Goal: Task Accomplishment & Management: Use online tool/utility

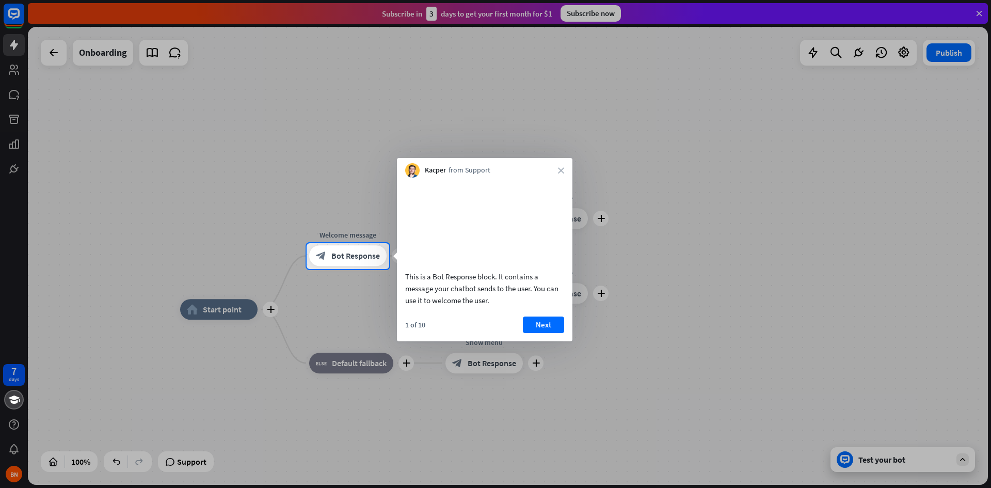
click at [564, 173] on div "Kacper from Support close" at bounding box center [484, 168] width 175 height 20
click at [560, 166] on div "Kacper from Support close" at bounding box center [484, 168] width 175 height 20
click at [560, 172] on icon "close" at bounding box center [561, 170] width 6 height 6
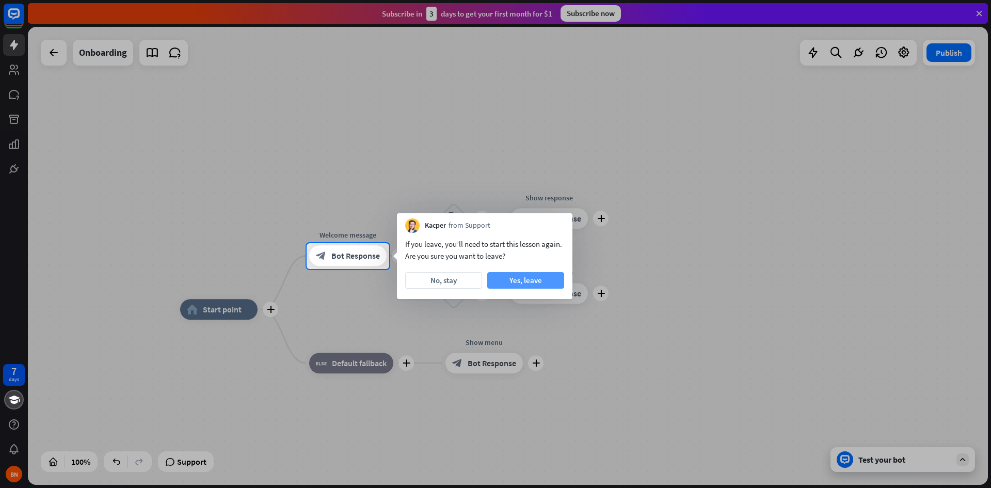
click at [496, 278] on button "Yes, leave" at bounding box center [525, 280] width 77 height 17
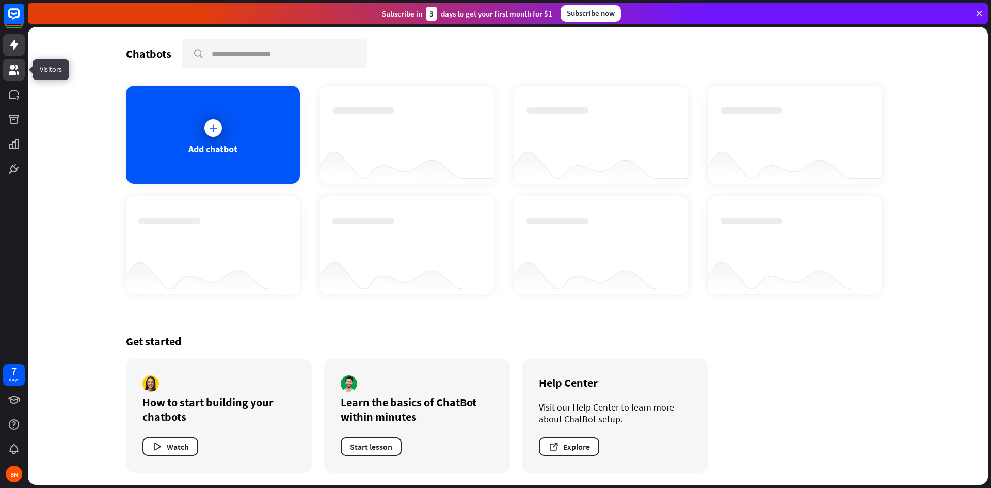
click at [9, 75] on icon at bounding box center [14, 69] width 12 height 12
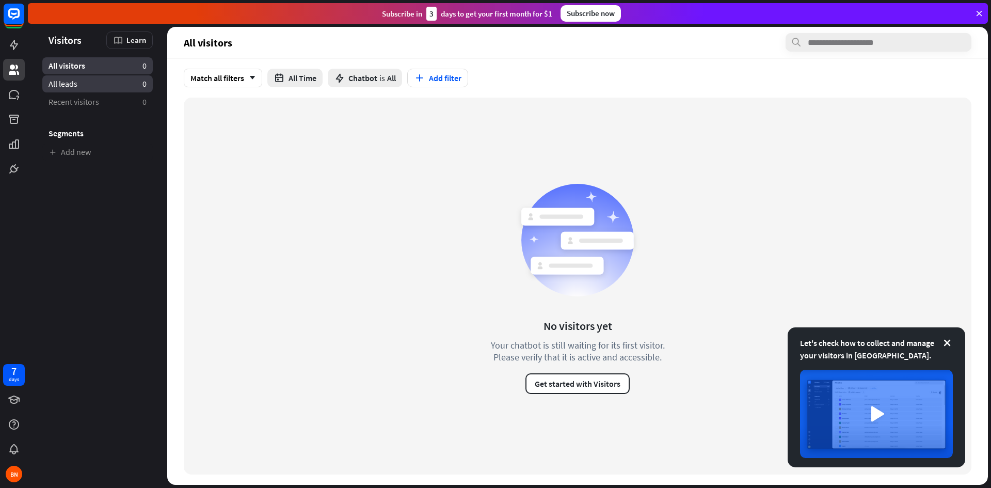
click at [80, 87] on link "All leads 0" at bounding box center [97, 83] width 110 height 17
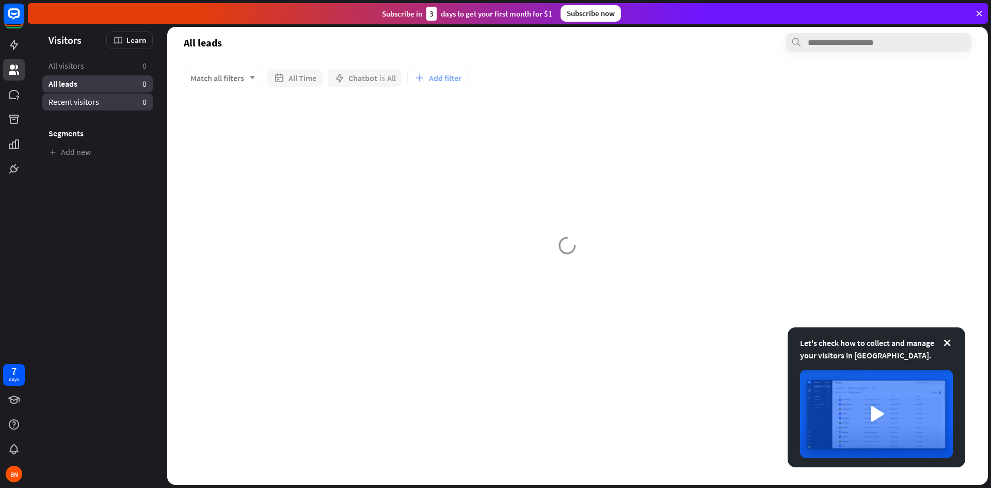
click at [72, 103] on span "Recent visitors" at bounding box center [73, 101] width 51 height 11
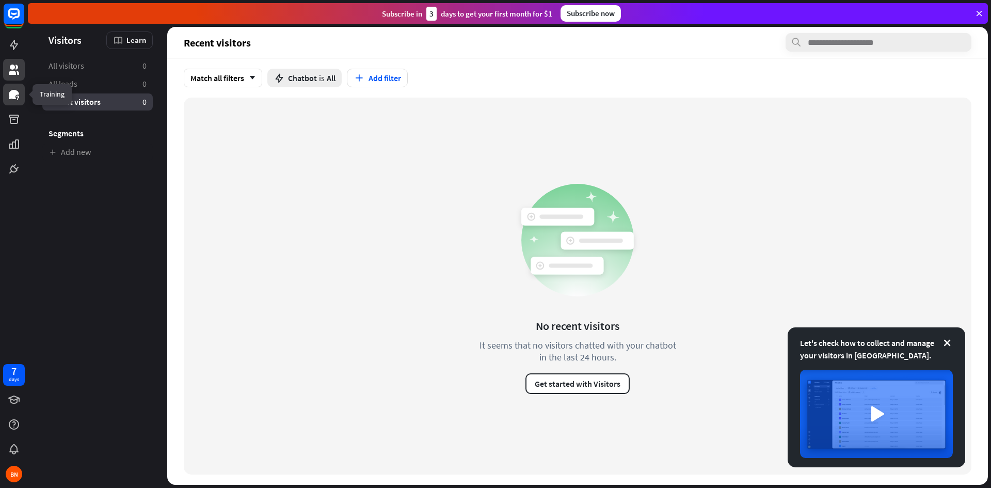
click at [18, 100] on icon at bounding box center [14, 94] width 12 height 12
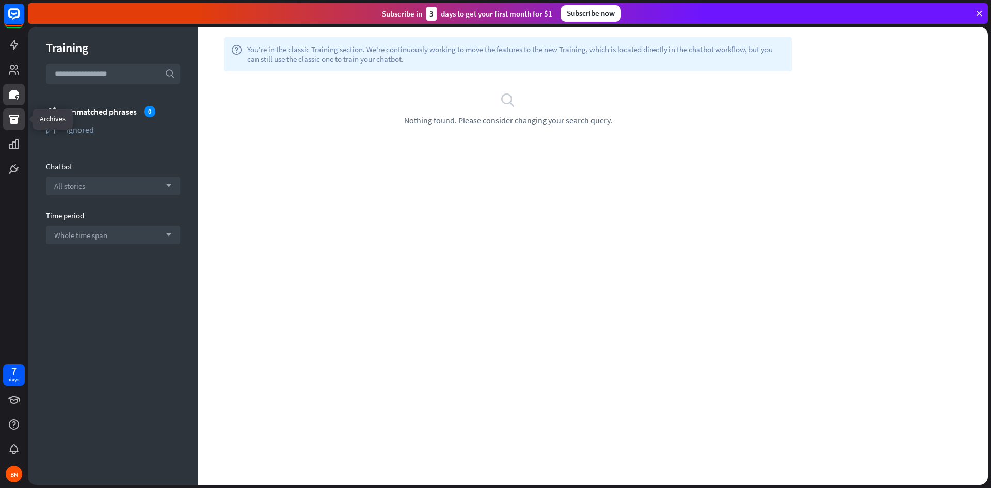
click at [3, 118] on link at bounding box center [14, 119] width 22 height 22
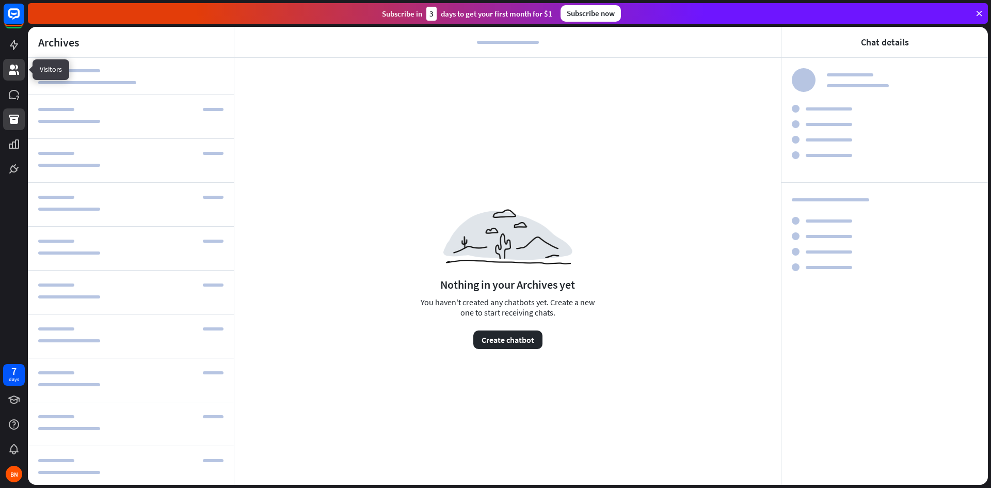
click at [13, 70] on icon at bounding box center [14, 69] width 12 height 12
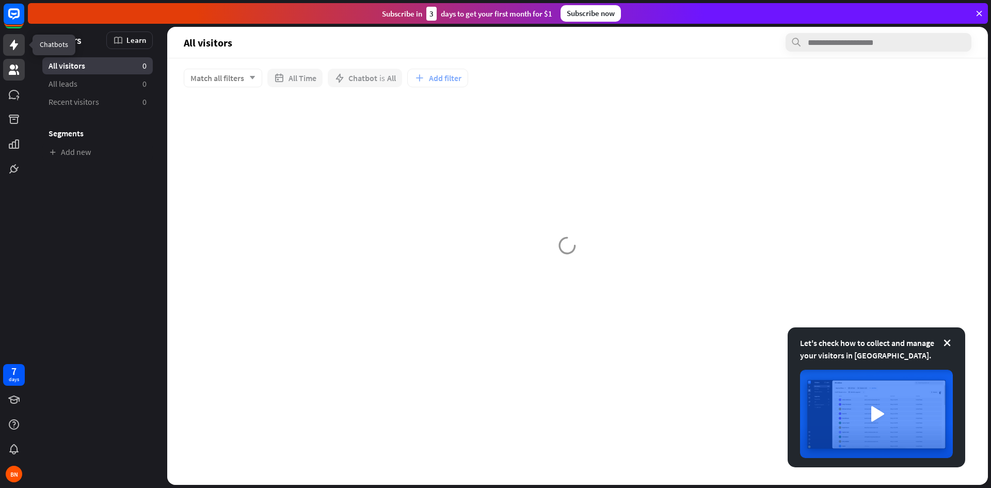
click at [12, 44] on icon at bounding box center [14, 45] width 8 height 10
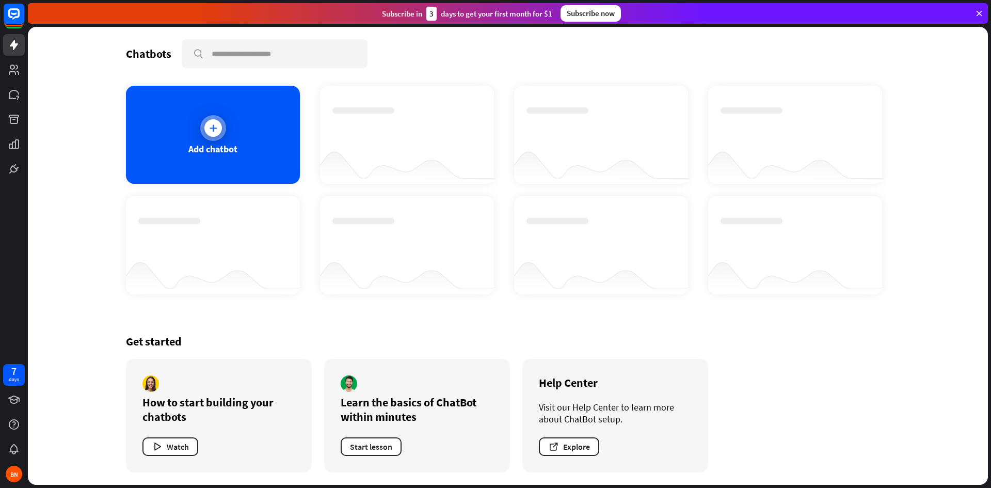
click at [204, 123] on div at bounding box center [213, 128] width 26 height 26
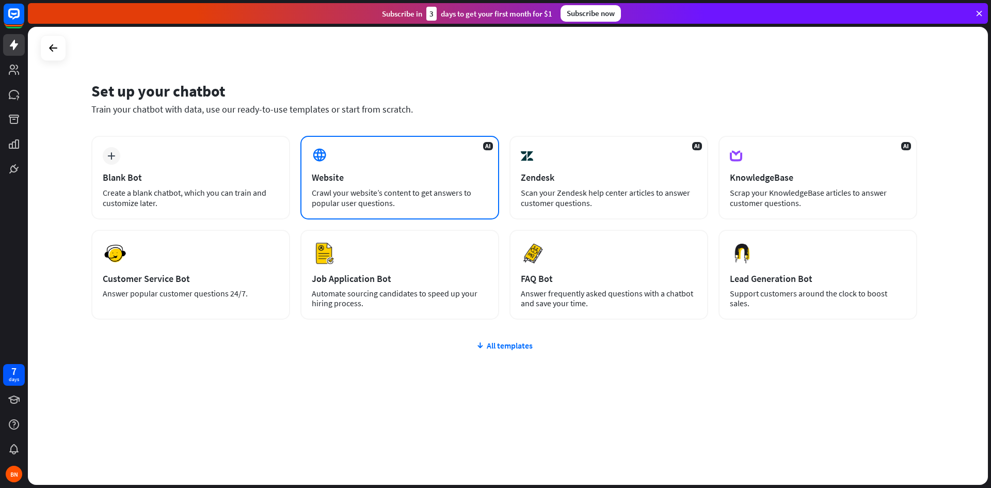
click at [350, 195] on div "Crawl your website’s content to get answers to popular user questions." at bounding box center [400, 197] width 176 height 21
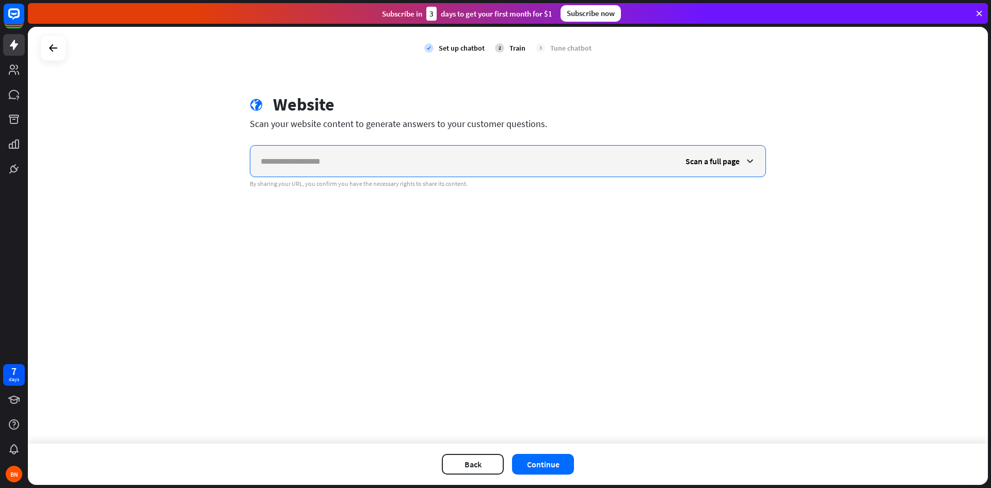
paste input "**********"
type input "**********"
click at [710, 161] on span "Scan a full page" at bounding box center [712, 161] width 54 height 10
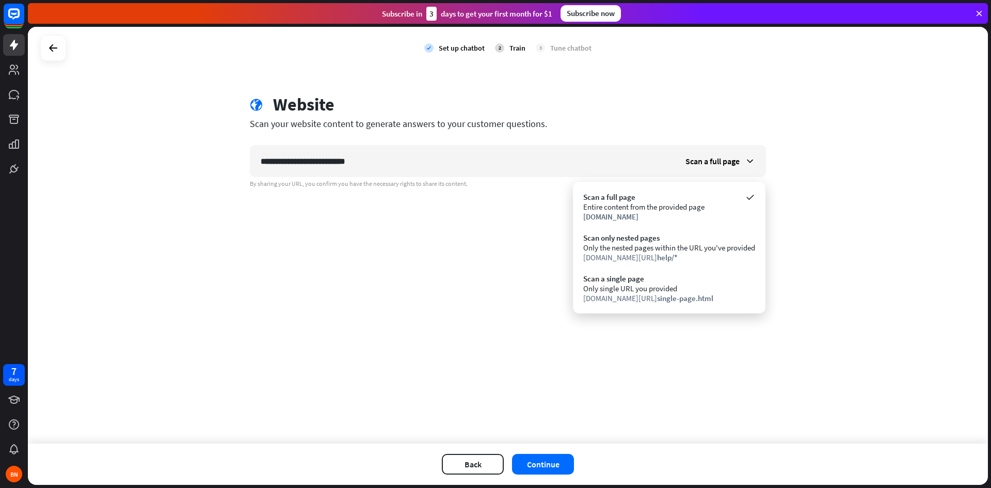
click at [839, 263] on div "**********" at bounding box center [508, 235] width 960 height 416
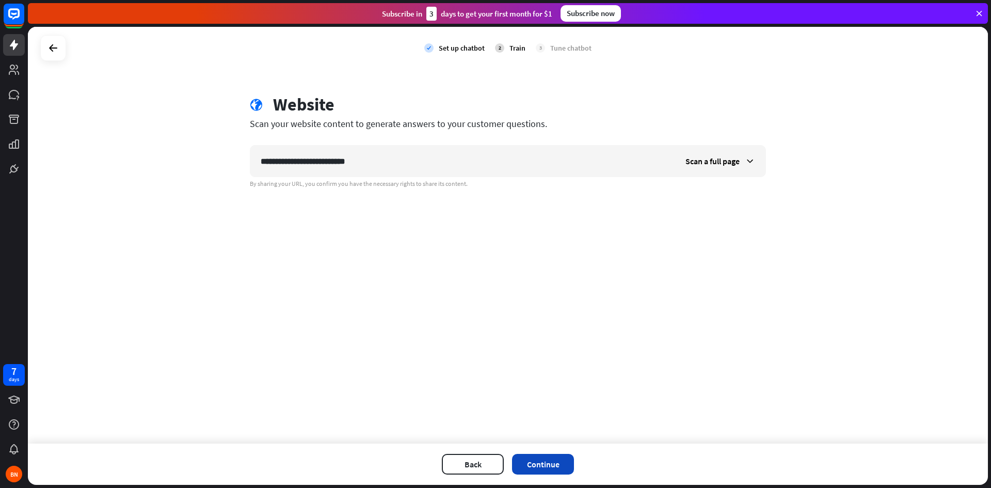
click at [548, 454] on button "Continue" at bounding box center [543, 464] width 62 height 21
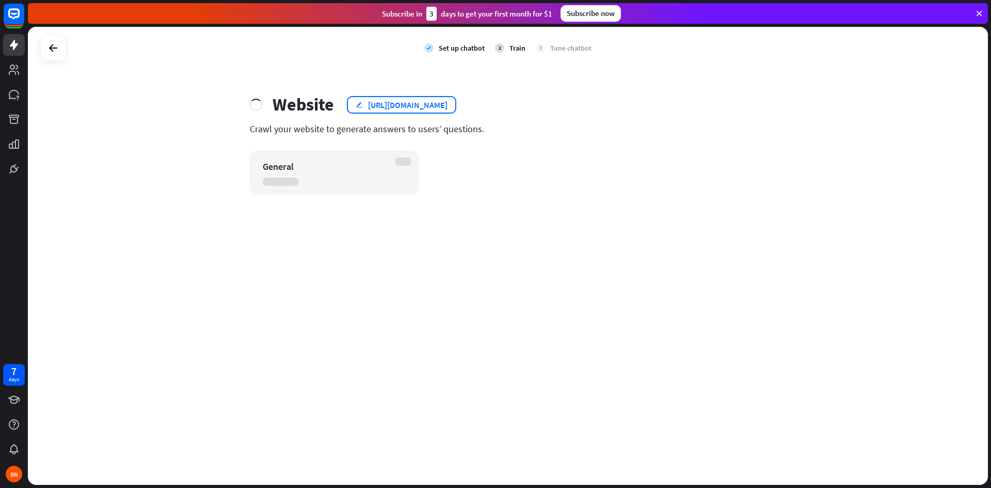
click at [447, 106] on div "[URL][DOMAIN_NAME]" at bounding box center [407, 105] width 79 height 10
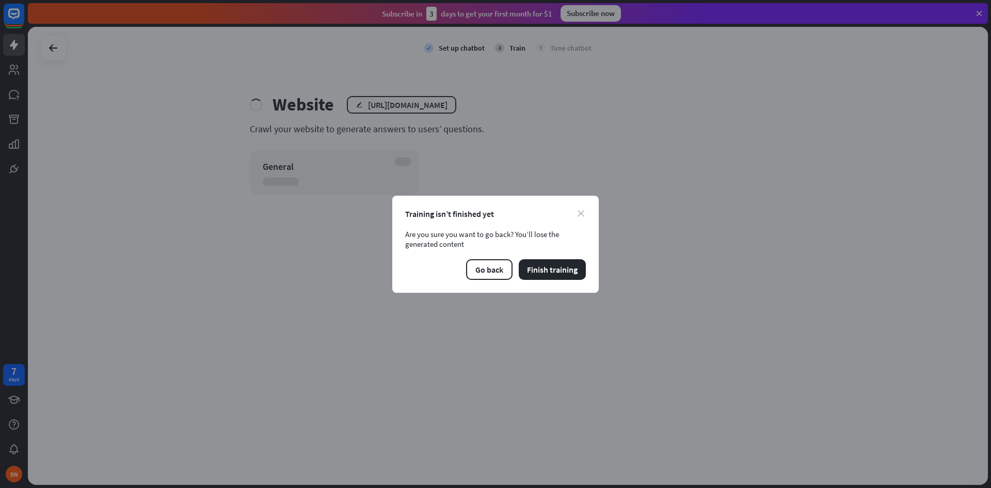
click at [581, 212] on icon "close" at bounding box center [580, 213] width 7 height 7
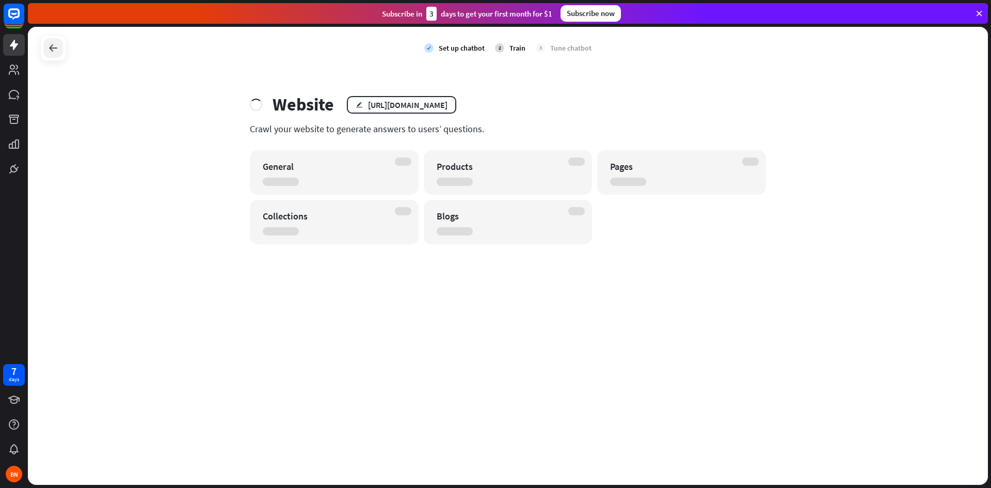
click at [47, 48] on icon at bounding box center [53, 48] width 12 height 12
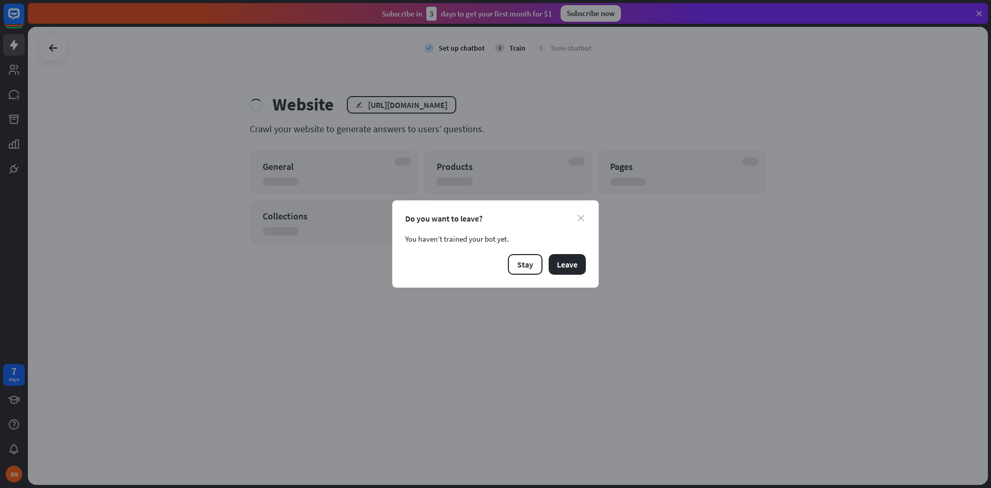
click at [577, 220] on icon "close" at bounding box center [580, 218] width 7 height 7
